Goal: Navigation & Orientation: Find specific page/section

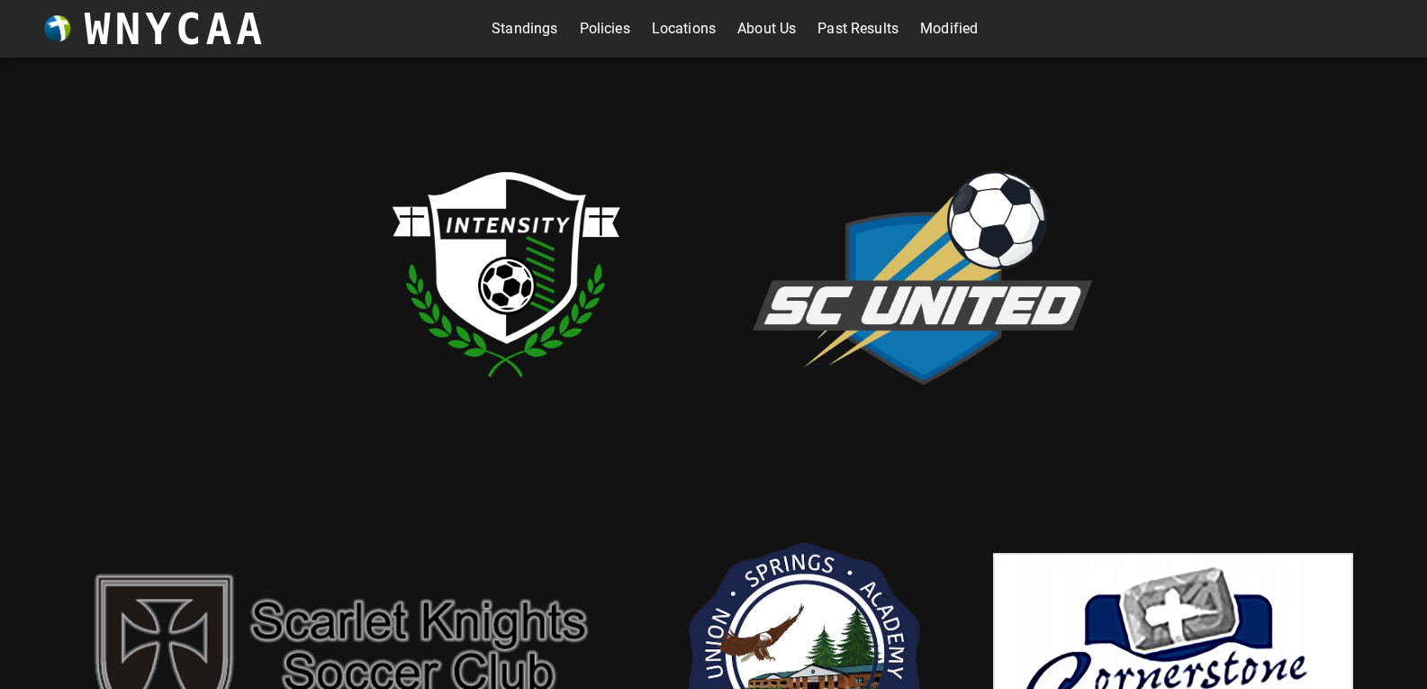
click at [528, 26] on link "Standings" at bounding box center [525, 28] width 66 height 29
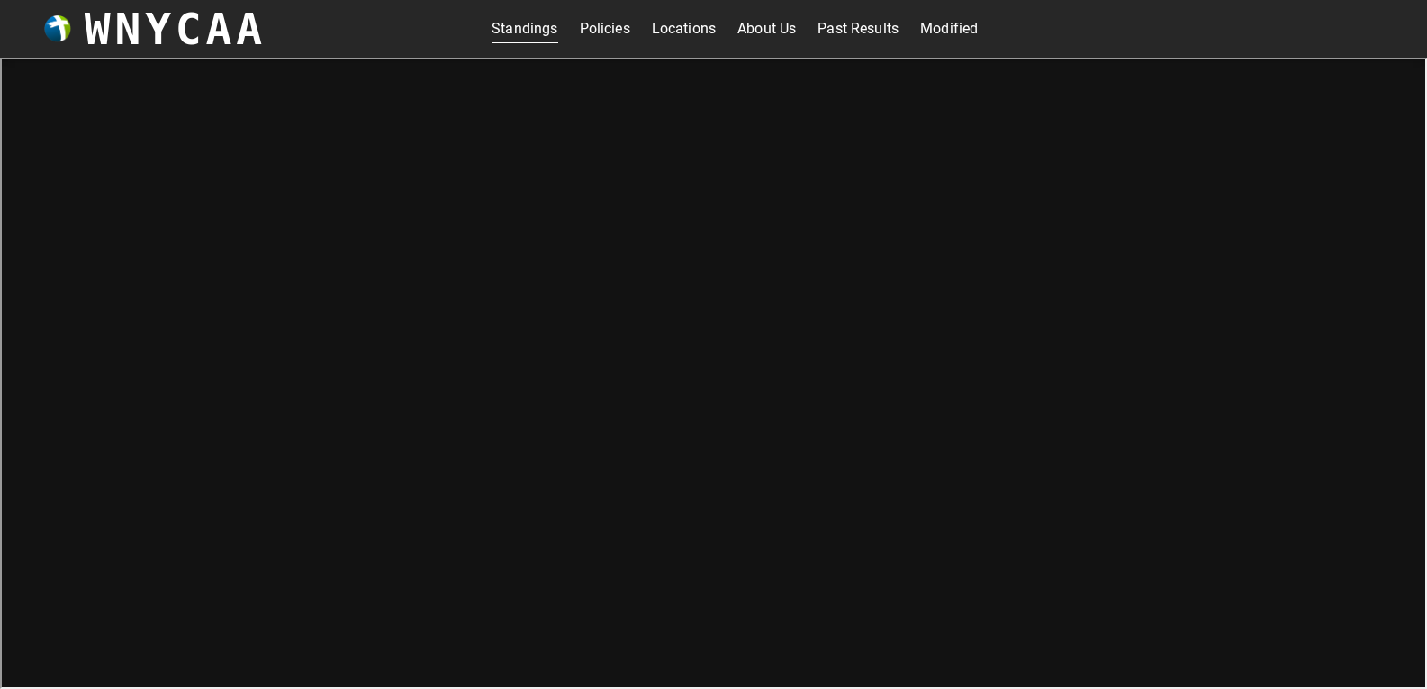
click at [946, 15] on link "Modified" at bounding box center [949, 28] width 58 height 29
click at [500, 25] on link "Standings" at bounding box center [525, 28] width 66 height 29
